Goal: Information Seeking & Learning: Learn about a topic

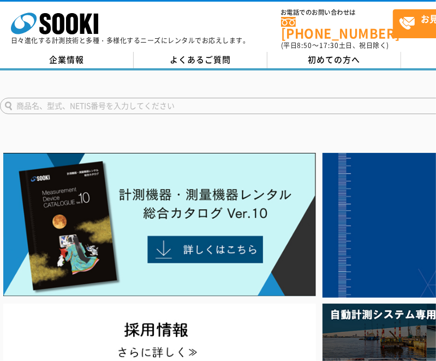
click at [204, 98] on input "text" at bounding box center [249, 106] width 498 height 16
click at [9, 100] on input "ELG" at bounding box center [249, 106] width 498 height 16
click at [80, 100] on input "ELG" at bounding box center [249, 106] width 498 height 16
type input "ELG"
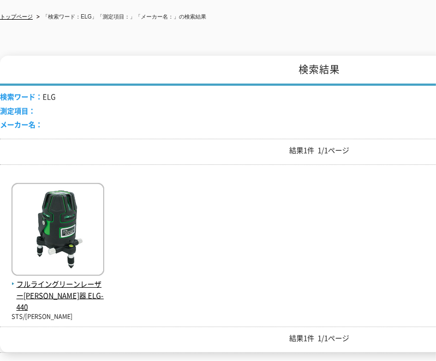
scroll to position [164, 0]
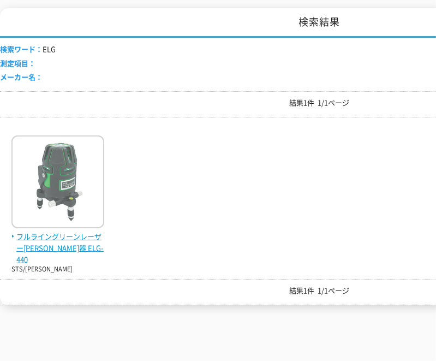
click at [79, 181] on img at bounding box center [57, 182] width 93 height 95
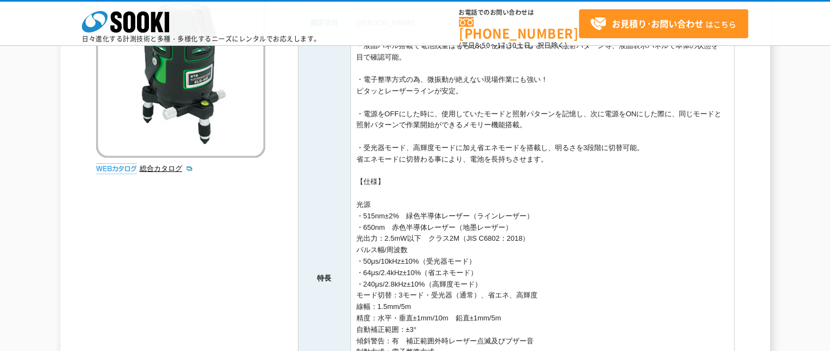
scroll to position [273, 0]
